Goal: Information Seeking & Learning: Learn about a topic

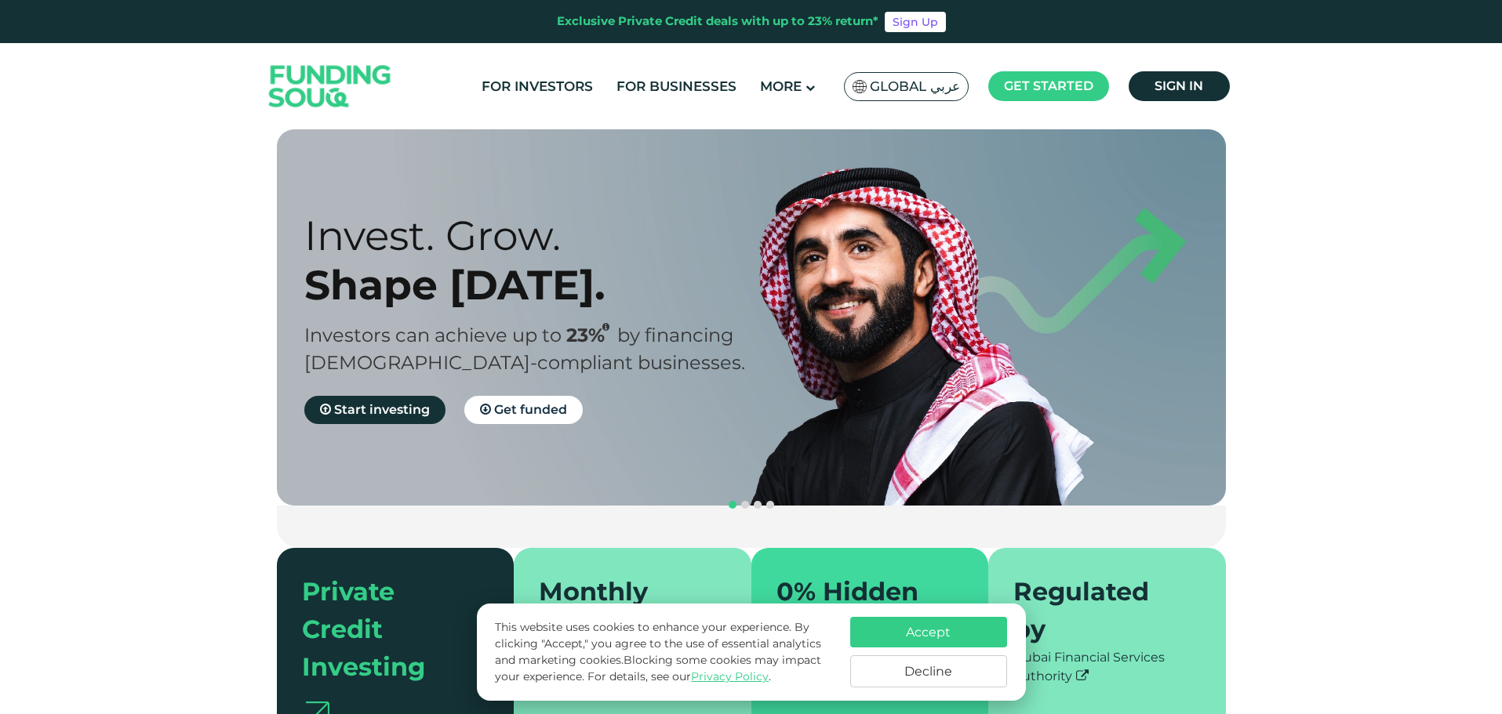
click at [1450, 269] on section "Prosperity Meets Principle. Shariah Compliance [DEMOGRAPHIC_DATA] compliant inv…" at bounding box center [751, 443] width 1502 height 628
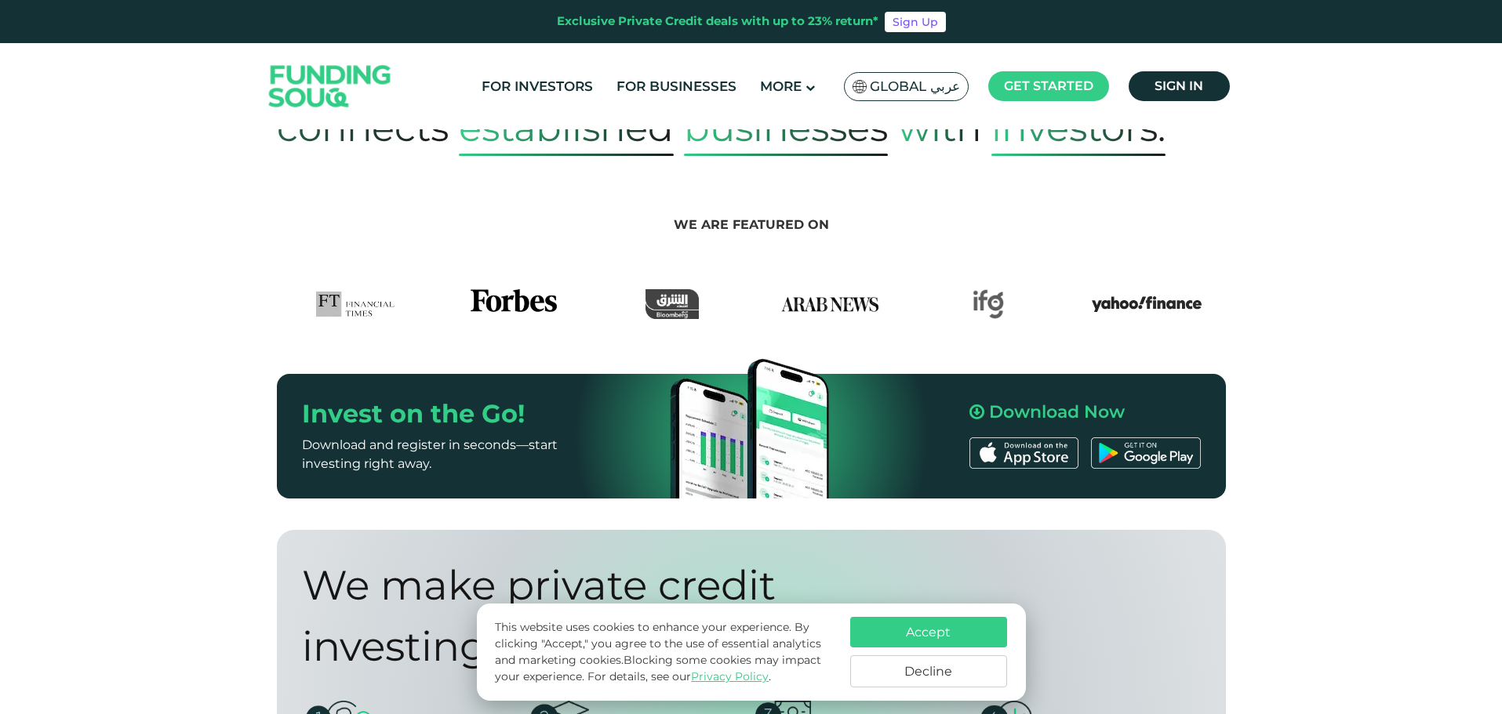
scroll to position [784, 0]
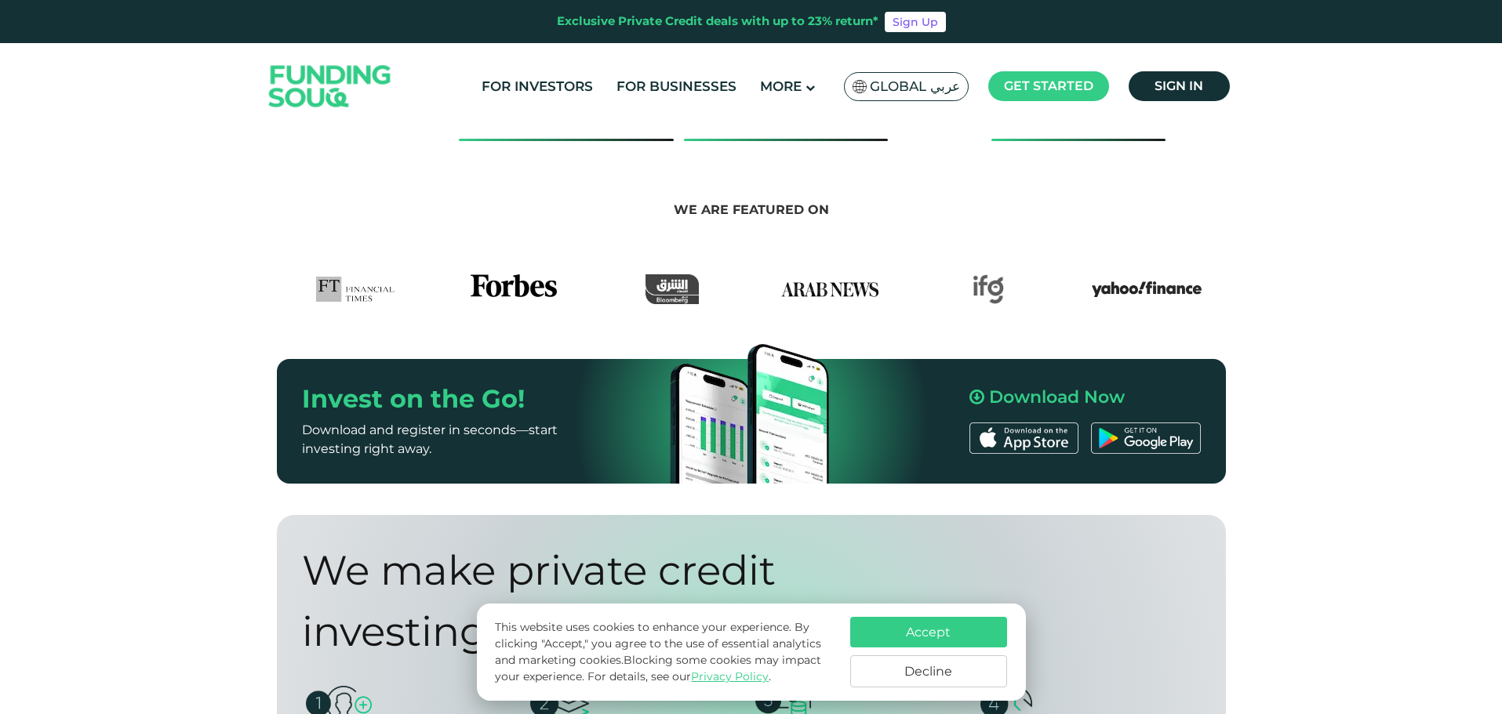
click at [943, 636] on button "Accept" at bounding box center [928, 632] width 157 height 31
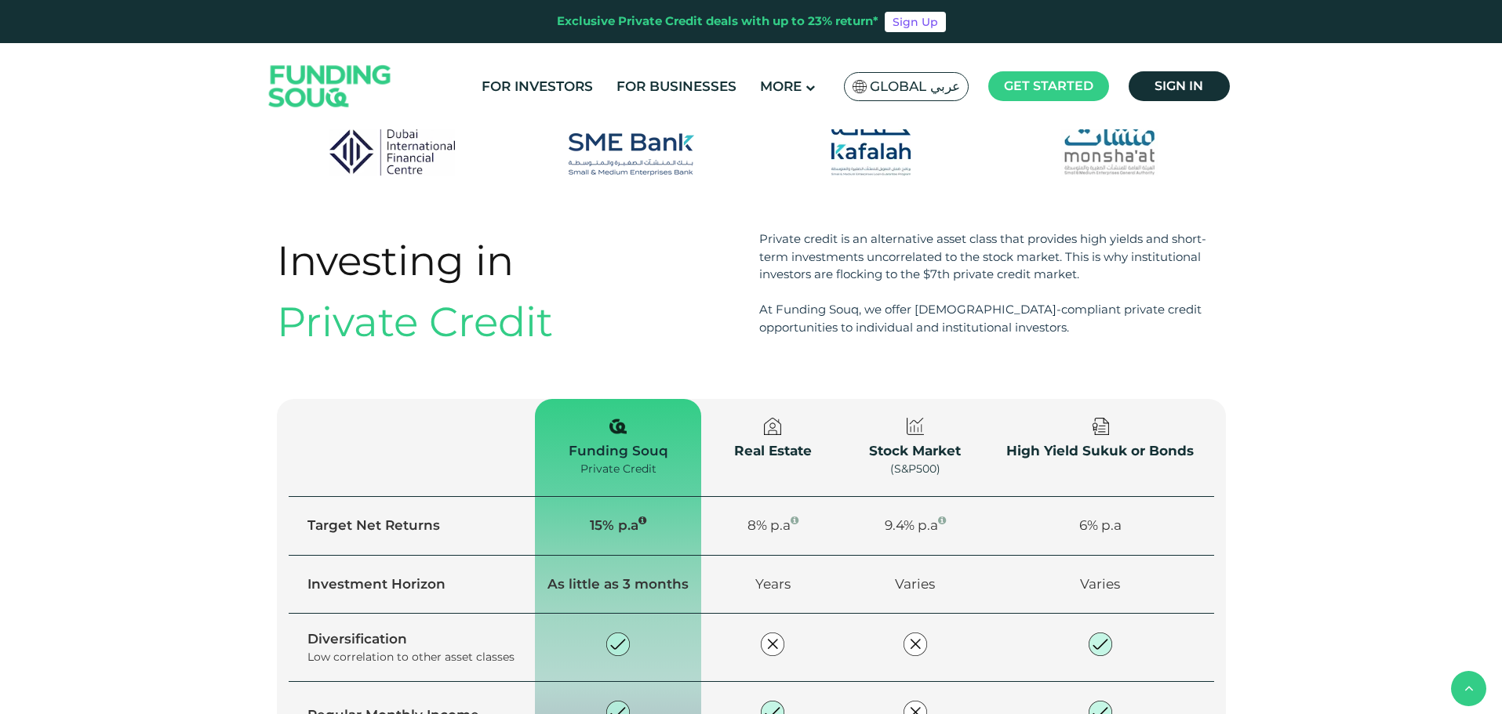
scroll to position [1725, 0]
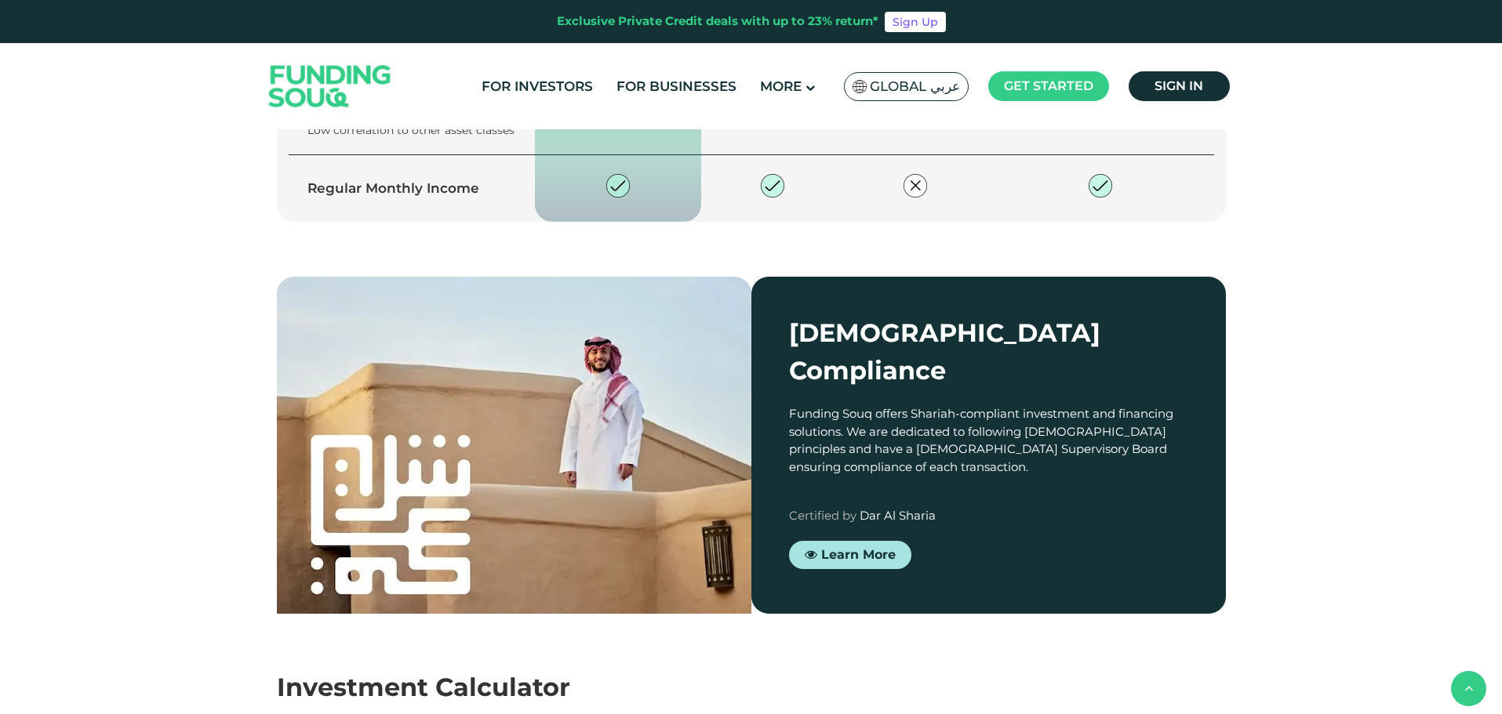
type tc-range-slider "4"
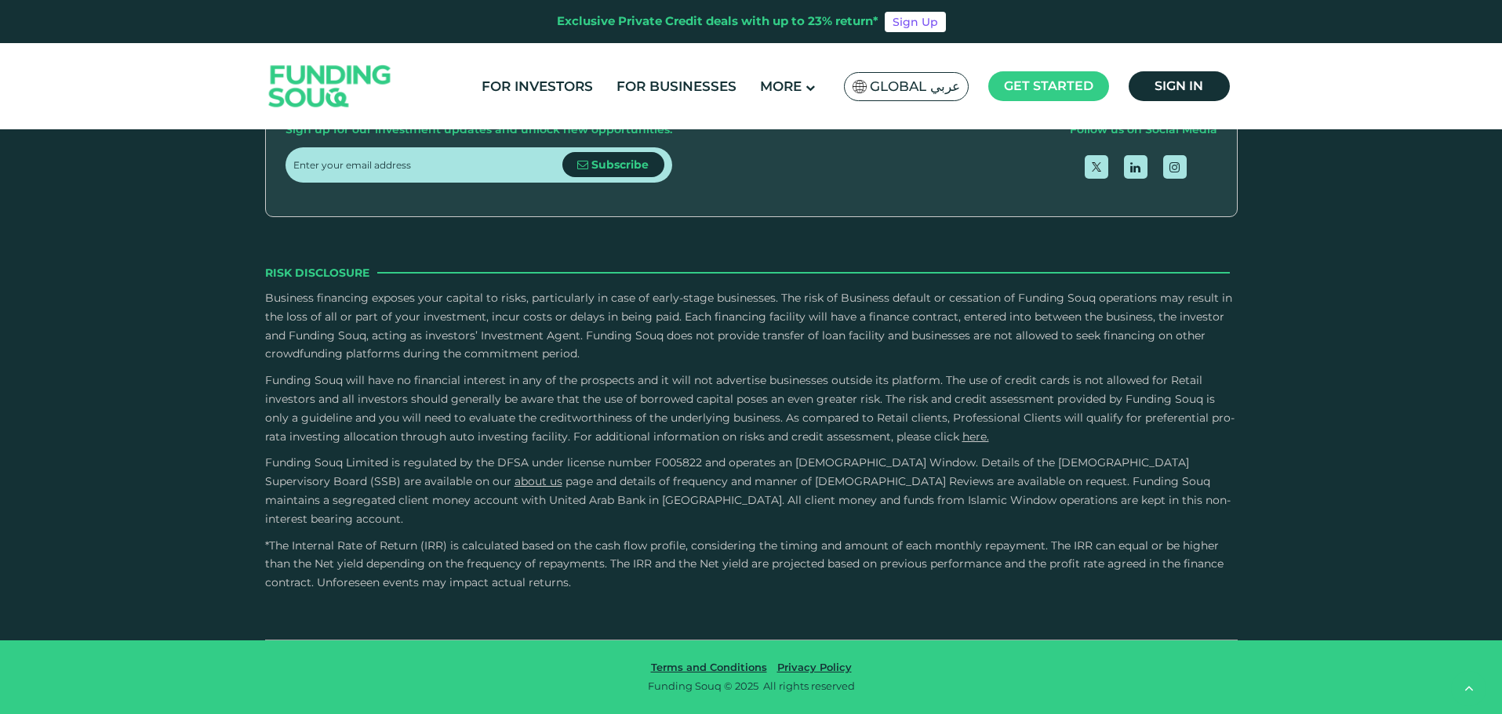
scroll to position [5019, 0]
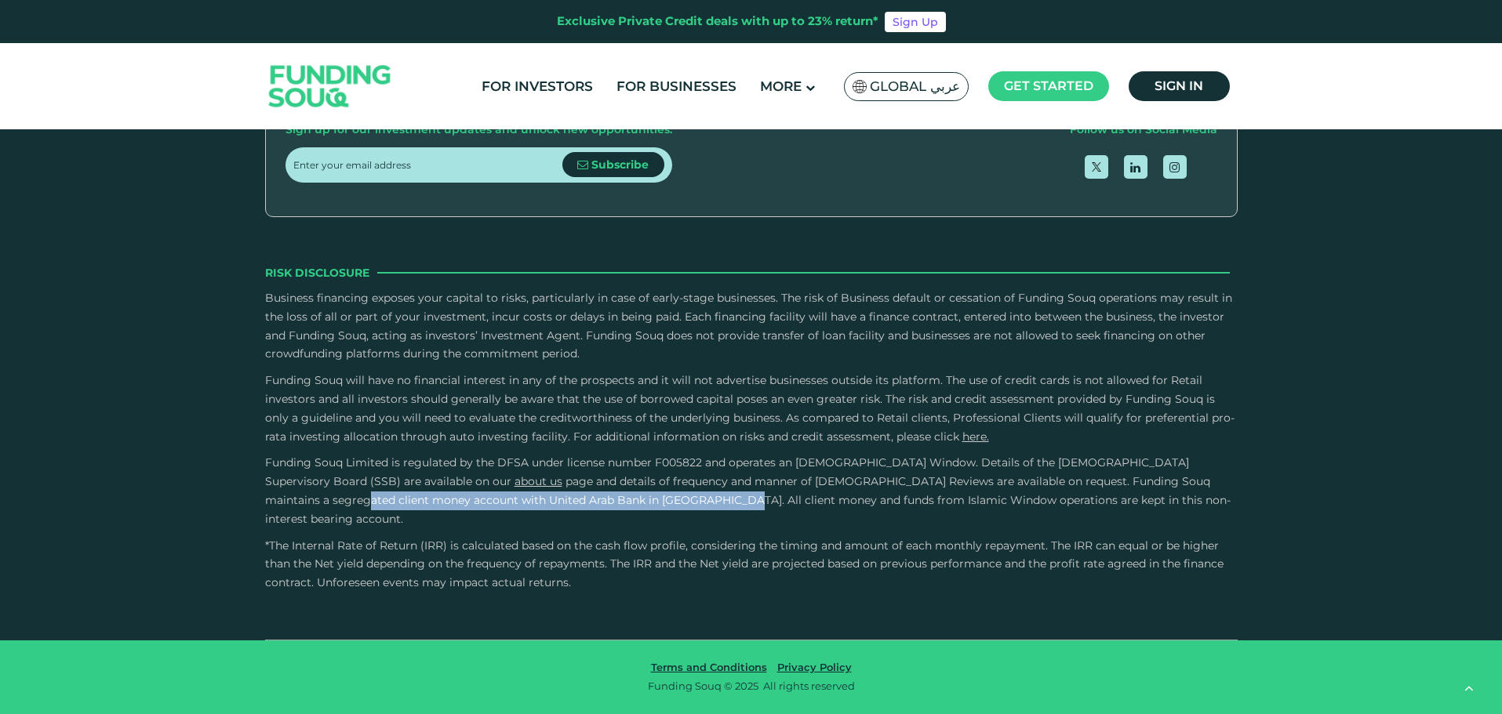
drag, startPoint x: 823, startPoint y: 502, endPoint x: 1201, endPoint y: 503, distance: 378.0
click at [1201, 503] on span "and details of frequency and manner of [DEMOGRAPHIC_DATA] Reviews are available…" at bounding box center [747, 500] width 965 height 52
drag, startPoint x: 267, startPoint y: 521, endPoint x: 1005, endPoint y: 523, distance: 737.9
click at [1005, 523] on p "Funding Souq Limited is regulated by the DFSA under license number F005822 and …" at bounding box center [751, 491] width 972 height 74
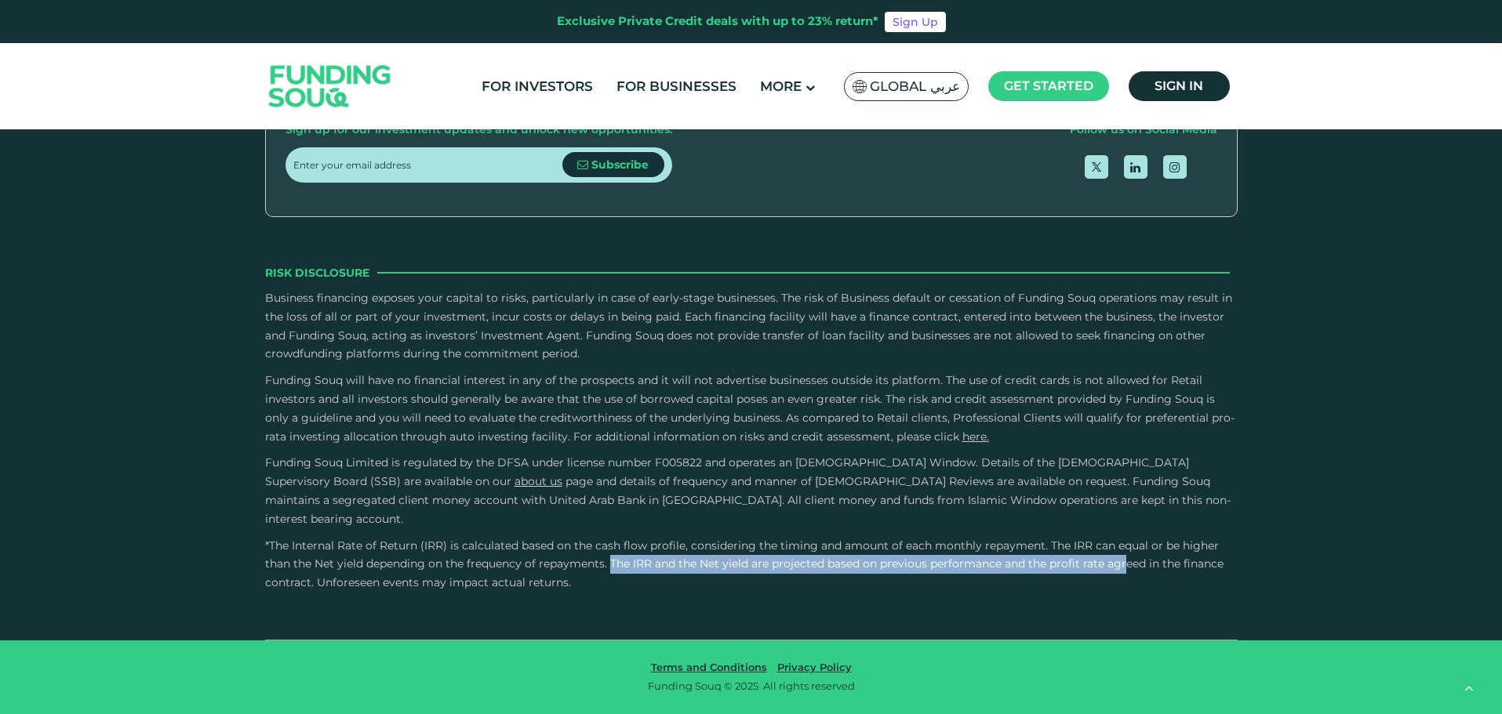
drag, startPoint x: 613, startPoint y: 564, endPoint x: 1128, endPoint y: 568, distance: 514.4
click at [1128, 568] on p "*The Internal Rate of Return (IRR) is calculated based on the cash flow profile…" at bounding box center [751, 565] width 972 height 56
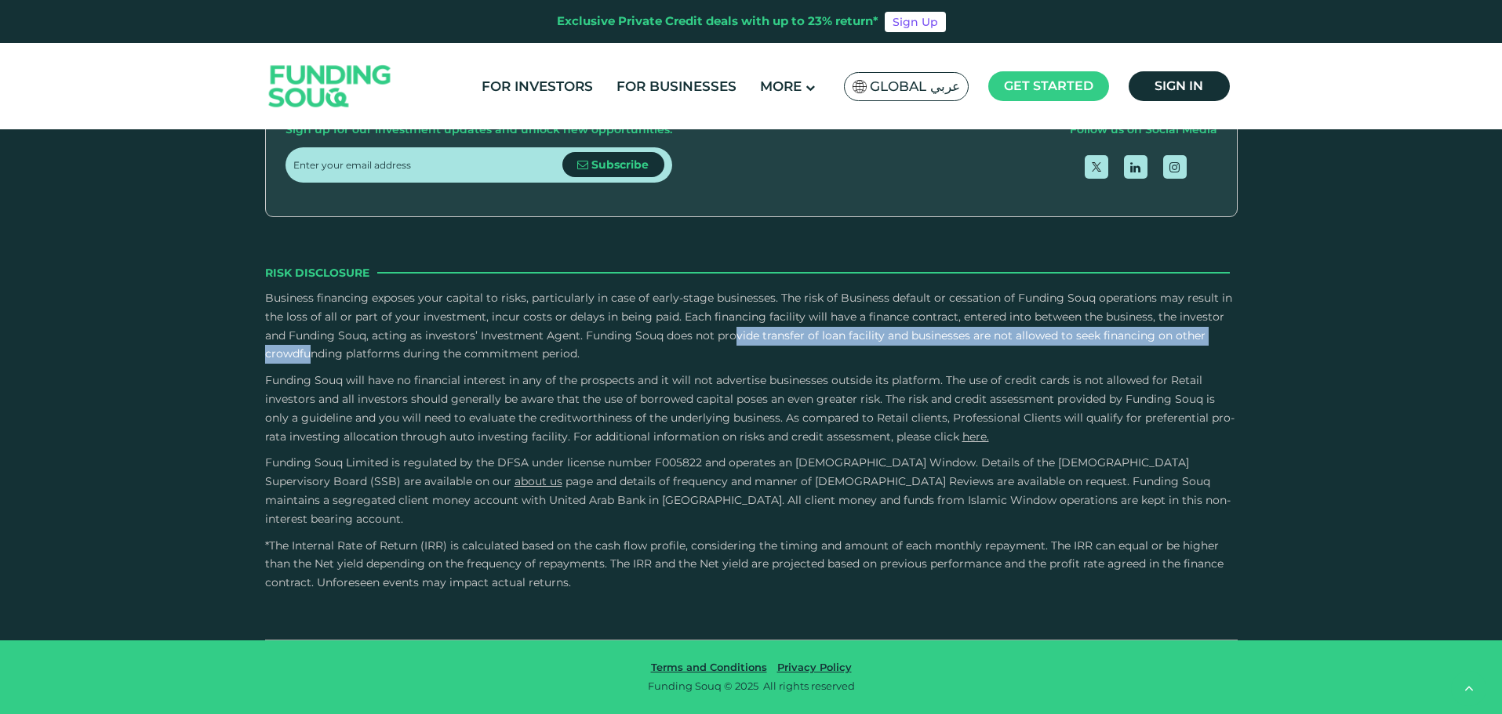
drag, startPoint x: 569, startPoint y: 350, endPoint x: 1086, endPoint y: 360, distance: 516.8
click at [1086, 360] on p "Business financing exposes your capital to risks, particularly in case of early…" at bounding box center [751, 326] width 972 height 74
click at [856, 359] on p "Business financing exposes your capital to risks, particularly in case of early…" at bounding box center [751, 326] width 972 height 74
drag, startPoint x: 759, startPoint y: 351, endPoint x: 1091, endPoint y: 349, distance: 331.7
click at [1091, 349] on p "Business financing exposes your capital to risks, particularly in case of early…" at bounding box center [751, 326] width 972 height 74
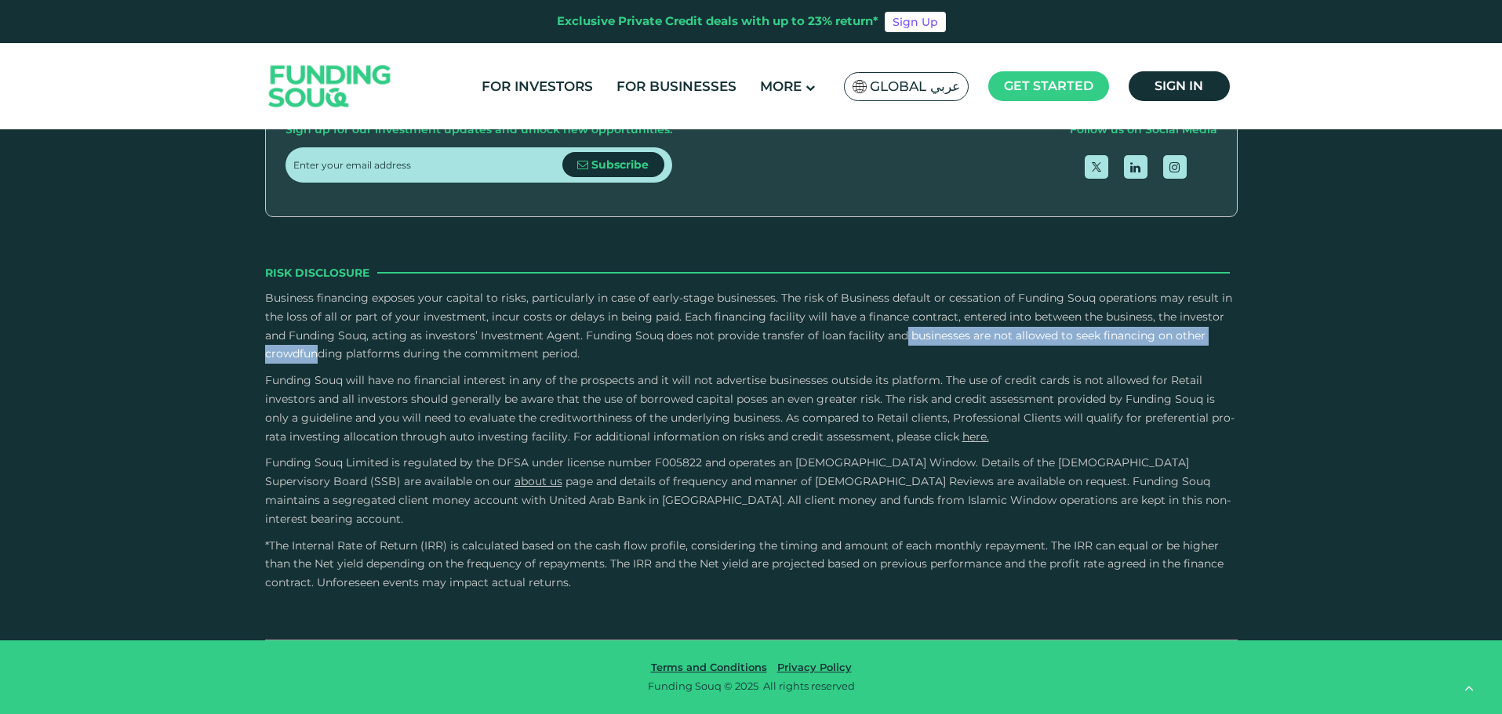
click at [1091, 349] on p "Business financing exposes your capital to risks, particularly in case of early…" at bounding box center [751, 326] width 972 height 74
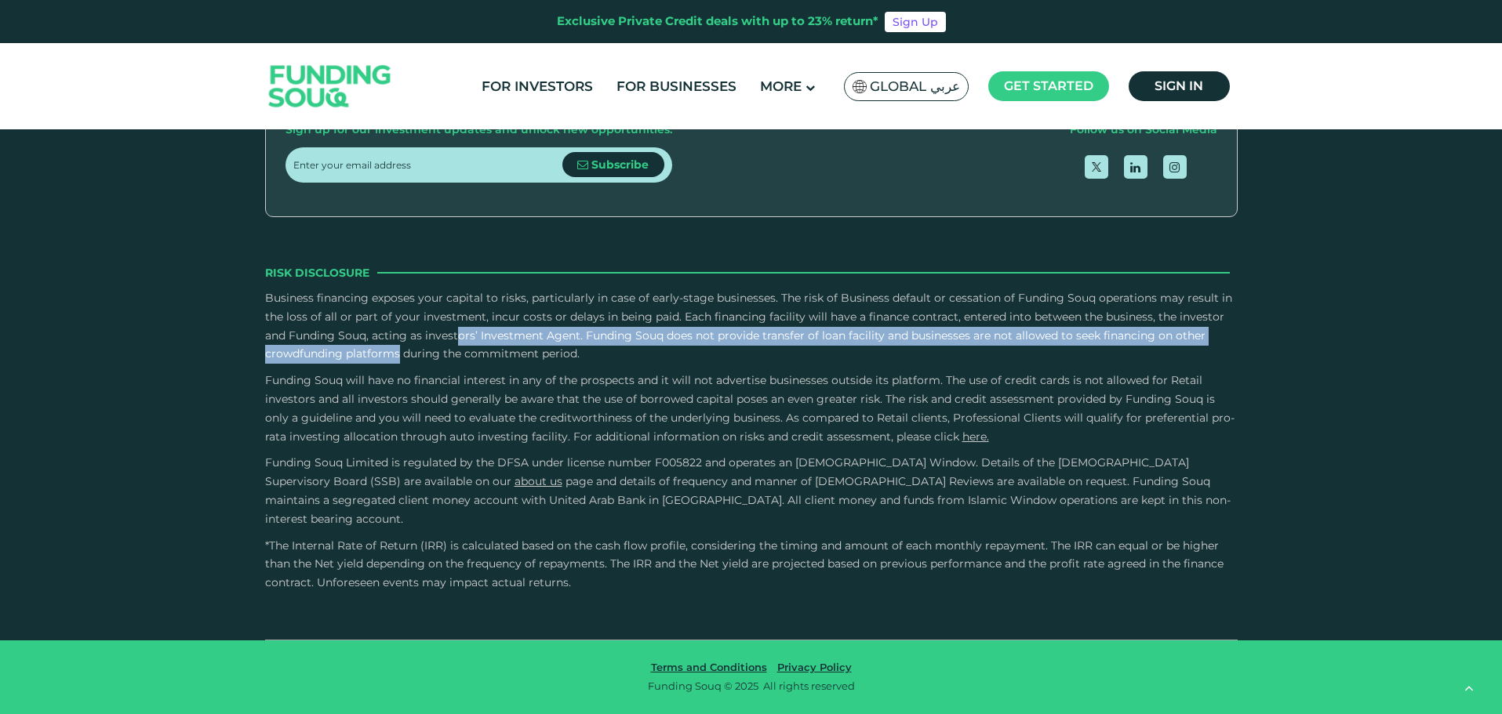
drag, startPoint x: 1167, startPoint y: 351, endPoint x: 296, endPoint y: 354, distance: 871.2
click at [296, 354] on p "Business financing exposes your capital to risks, particularly in case of early…" at bounding box center [751, 326] width 972 height 74
drag, startPoint x: 268, startPoint y: 373, endPoint x: 700, endPoint y: 375, distance: 432.1
click at [700, 364] on p "Business financing exposes your capital to risks, particularly in case of early…" at bounding box center [751, 326] width 972 height 74
